Goal: Task Accomplishment & Management: Manage account settings

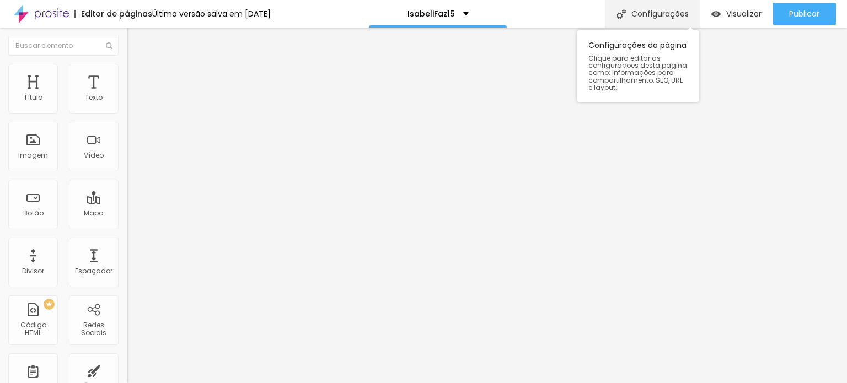
click at [667, 5] on div "Configurações" at bounding box center [652, 14] width 95 height 28
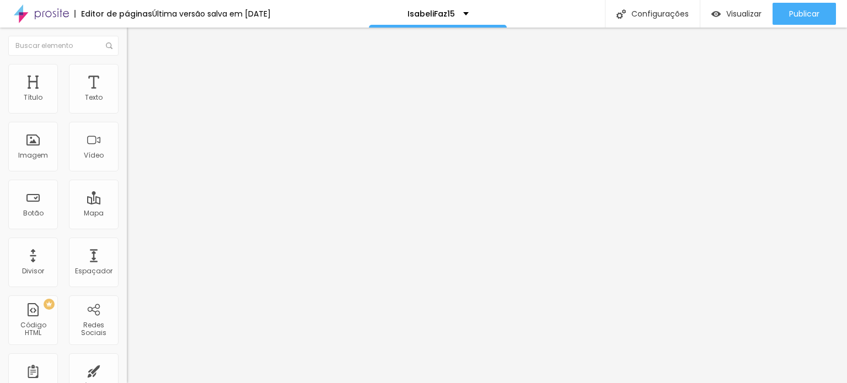
click at [127, 75] on li "Avançado" at bounding box center [190, 80] width 127 height 11
drag, startPoint x: 106, startPoint y: 266, endPoint x: 99, endPoint y: 253, distance: 14.8
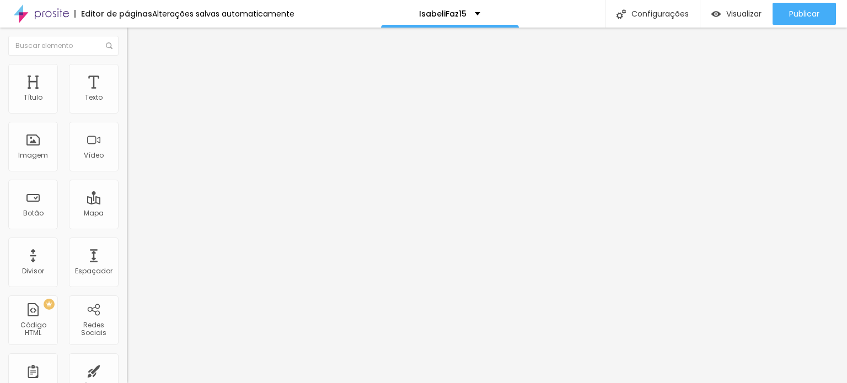
click at [137, 78] on span "Avançado" at bounding box center [155, 82] width 36 height 9
drag, startPoint x: 101, startPoint y: 242, endPoint x: 101, endPoint y: 266, distance: 24.3
drag, startPoint x: 100, startPoint y: 267, endPoint x: 98, endPoint y: 275, distance: 8.2
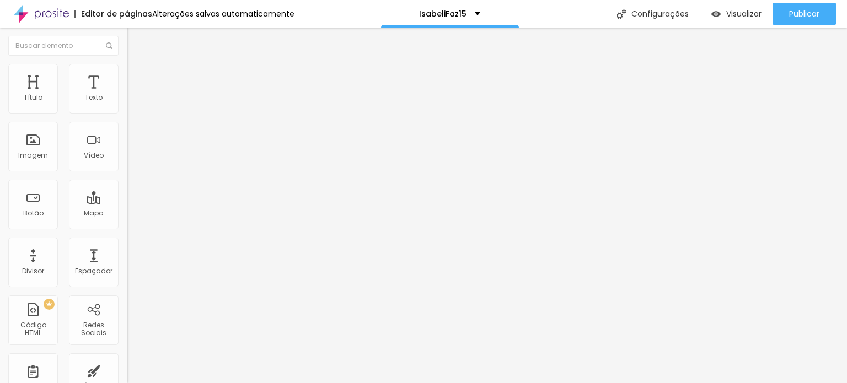
click at [137, 78] on span "Avançado" at bounding box center [155, 82] width 36 height 9
drag, startPoint x: 103, startPoint y: 244, endPoint x: 93, endPoint y: 275, distance: 31.7
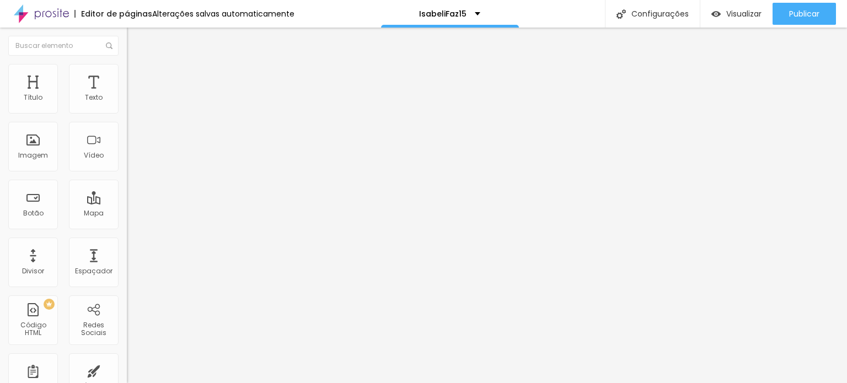
drag, startPoint x: 97, startPoint y: 268, endPoint x: 93, endPoint y: 293, distance: 25.2
click at [137, 78] on span "Avançado" at bounding box center [155, 82] width 36 height 9
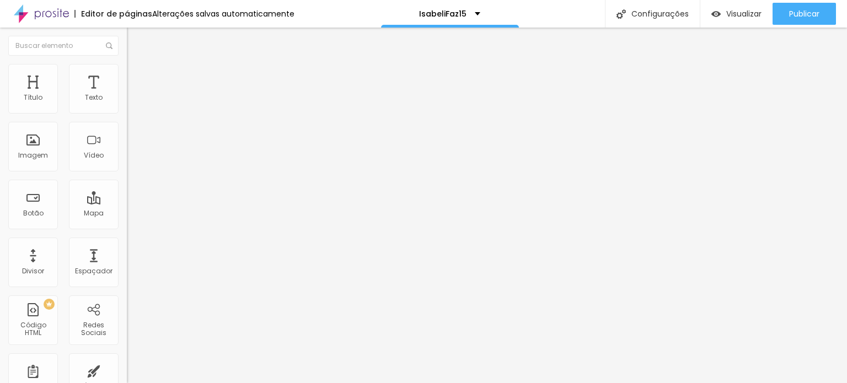
click at [137, 78] on span "Avançado" at bounding box center [155, 82] width 36 height 9
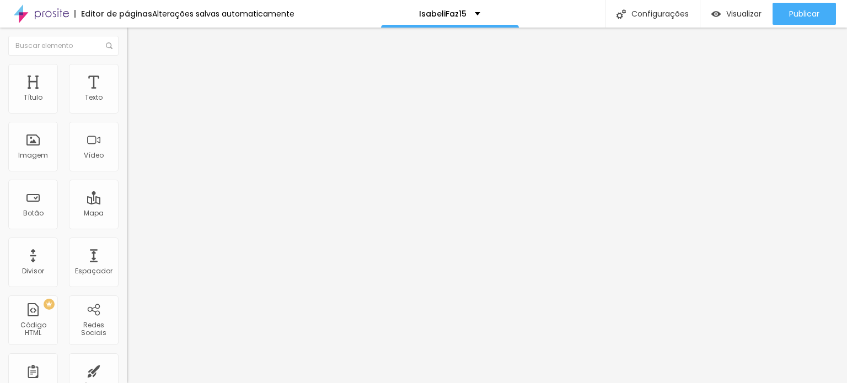
drag, startPoint x: 95, startPoint y: 264, endPoint x: 93, endPoint y: 286, distance: 22.7
click at [137, 78] on span "Avançado" at bounding box center [155, 82] width 36 height 9
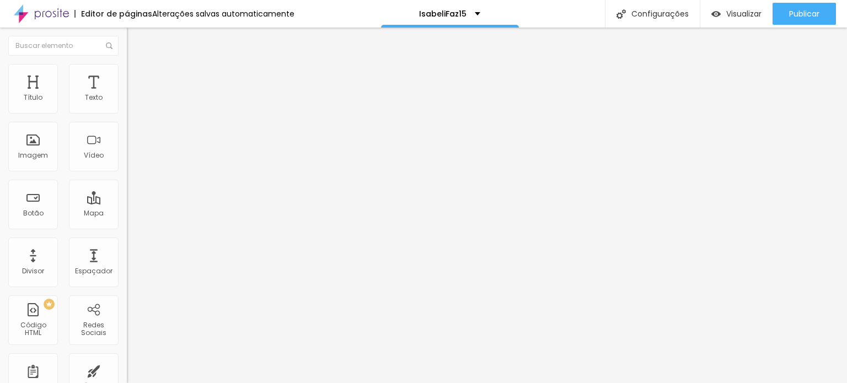
click at [137, 78] on span "Avançado" at bounding box center [155, 82] width 36 height 9
drag, startPoint x: 101, startPoint y: 239, endPoint x: 102, endPoint y: 260, distance: 20.4
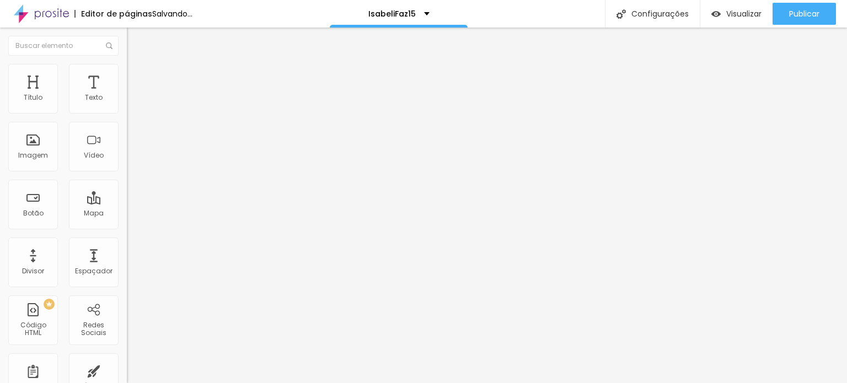
drag, startPoint x: 100, startPoint y: 75, endPoint x: 126, endPoint y: 203, distance: 130.4
click at [137, 78] on span "Avançado" at bounding box center [155, 82] width 36 height 9
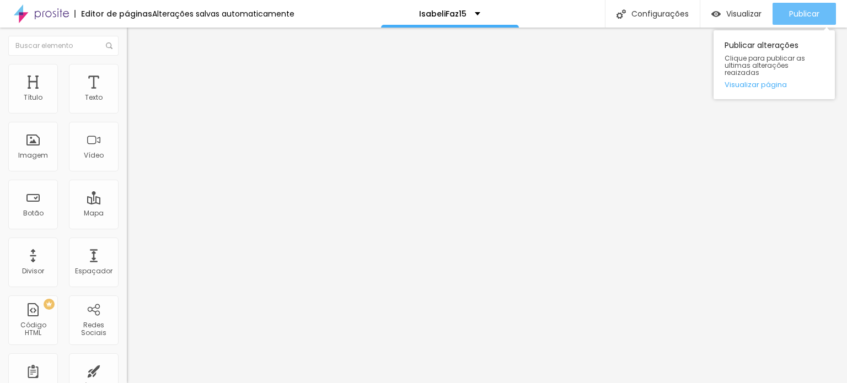
click at [794, 15] on span "Publicar" at bounding box center [804, 13] width 30 height 9
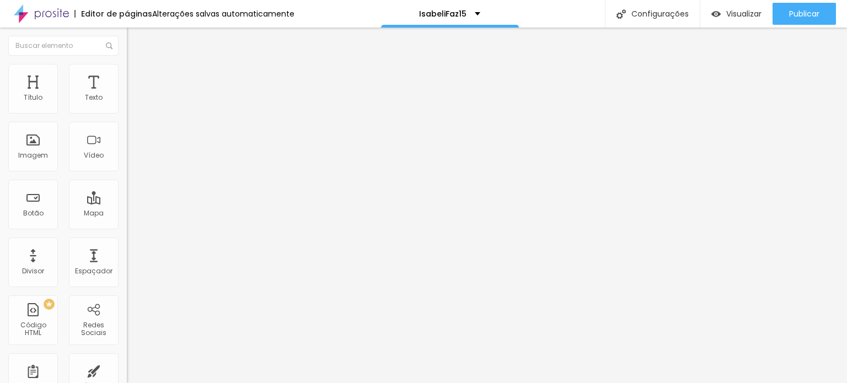
click at [127, 75] on li "Avançado" at bounding box center [190, 80] width 127 height 11
drag, startPoint x: 103, startPoint y: 266, endPoint x: 97, endPoint y: 277, distance: 11.8
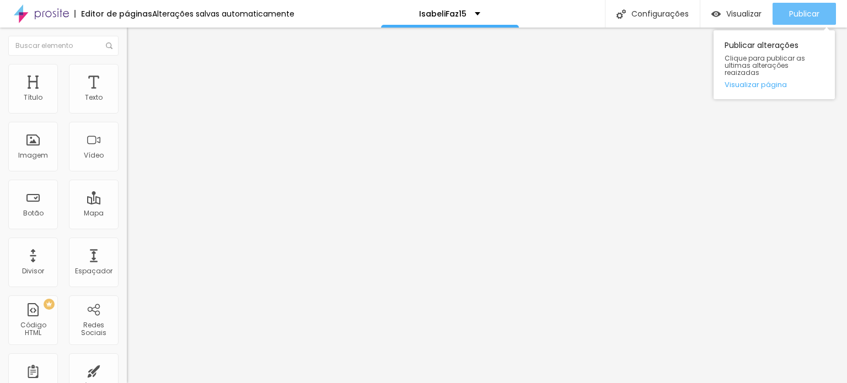
click at [785, 19] on button "Publicar" at bounding box center [804, 14] width 63 height 22
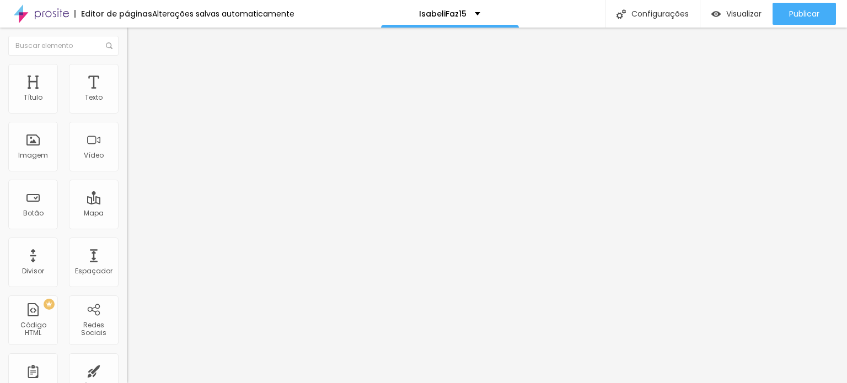
click at [137, 78] on span "Avançado" at bounding box center [155, 82] width 36 height 9
click at [127, 63] on img at bounding box center [132, 58] width 10 height 10
click at [137, 76] on span "Estilo" at bounding box center [145, 71] width 17 height 9
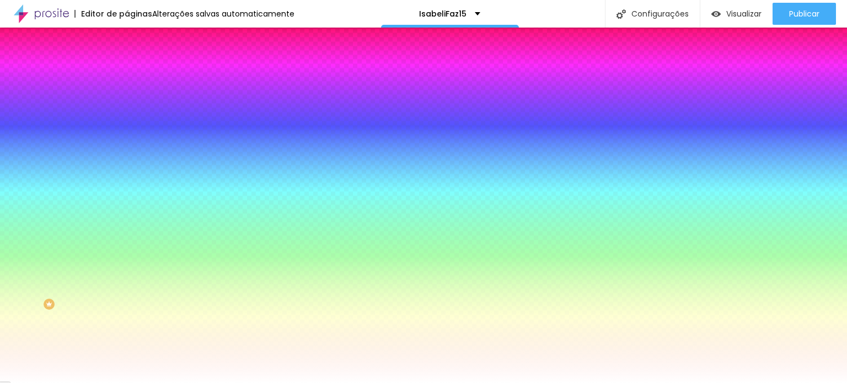
click at [127, 115] on span "Parallax" at bounding box center [140, 109] width 27 height 9
click at [127, 121] on span "Nenhum" at bounding box center [141, 116] width 29 height 9
click at [127, 132] on span "Parallax" at bounding box center [140, 126] width 27 height 9
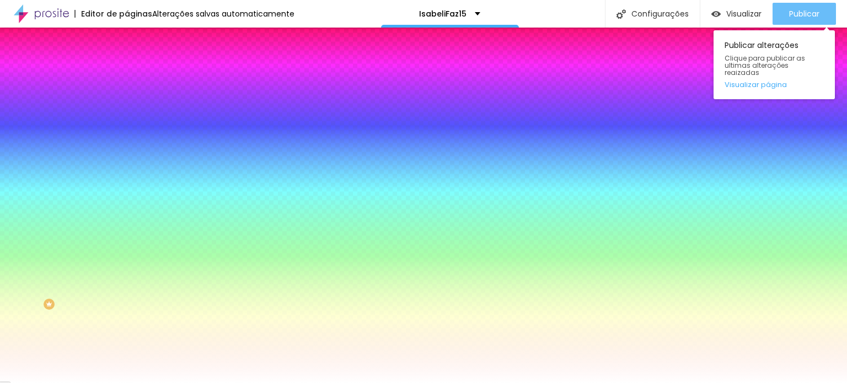
click at [812, 15] on span "Publicar" at bounding box center [804, 13] width 30 height 9
